Goal: Task Accomplishment & Management: Use online tool/utility

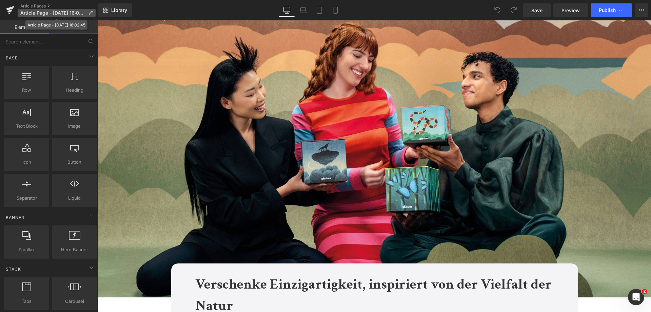
click at [69, 12] on span "Article Page - [DATE] 16:02:45" at bounding box center [52, 12] width 65 height 5
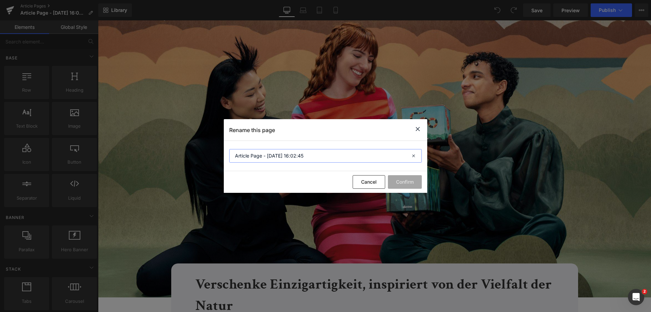
drag, startPoint x: 338, startPoint y: 153, endPoint x: 176, endPoint y: 136, distance: 162.7
click at [176, 136] on div "Rename this page Article Page - [DATE] 16:02:45 Cancel Confirm" at bounding box center [325, 156] width 651 height 312
type input "Verschenke Einzigartigkeit, inspiriert von der Vielfalt der Natur"
click at [404, 176] on button "Confirm" at bounding box center [405, 182] width 34 height 14
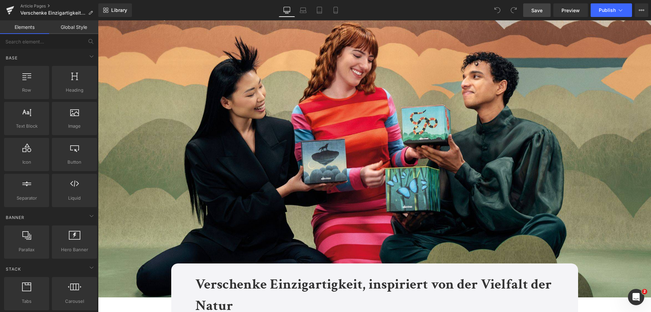
click at [536, 8] on span "Save" at bounding box center [537, 10] width 11 height 7
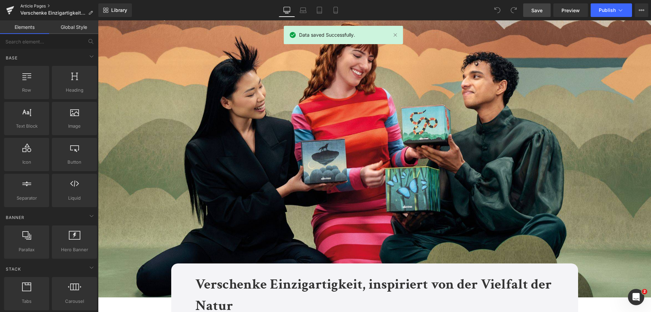
click at [35, 6] on link "Article Pages" at bounding box center [59, 5] width 78 height 5
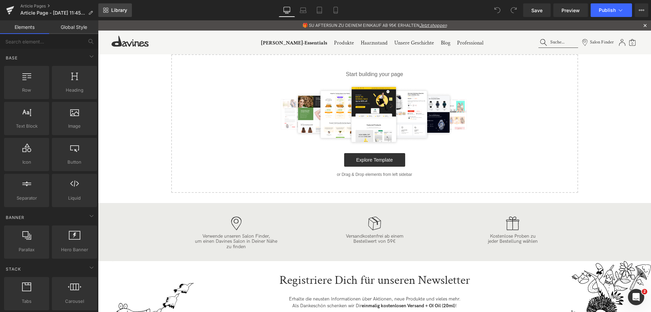
click at [126, 6] on link "Library" at bounding box center [115, 10] width 34 height 14
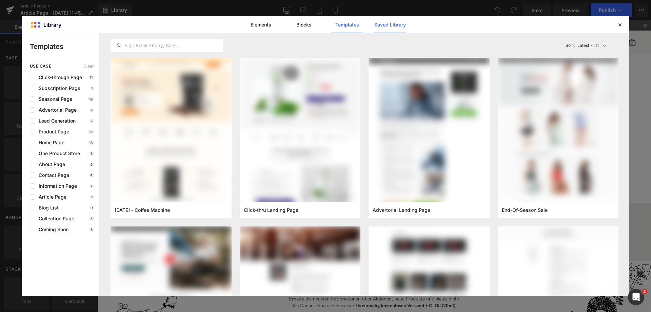
click at [0, 0] on link "Saved Library" at bounding box center [0, 0] width 0 height 0
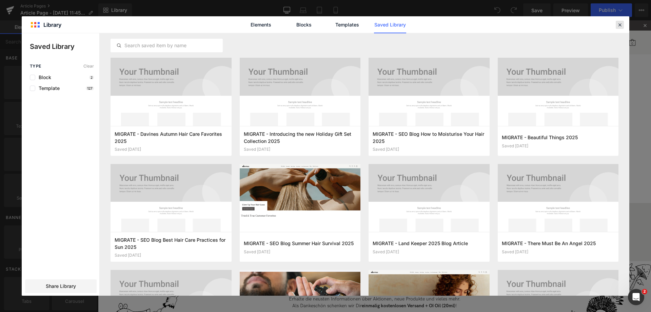
click at [618, 26] on icon at bounding box center [620, 25] width 6 height 6
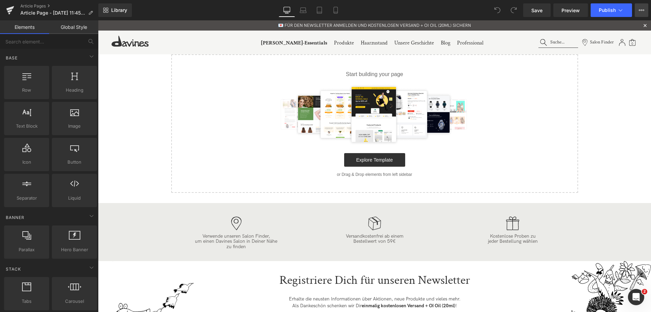
click at [639, 11] on button "View Live Page View with current Template Save Template to Library Schedule Pub…" at bounding box center [642, 10] width 14 height 14
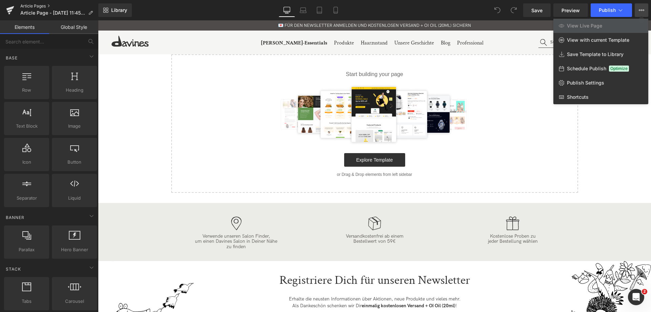
click at [30, 5] on link "Article Pages" at bounding box center [59, 5] width 78 height 5
